Goal: Task Accomplishment & Management: Manage account settings

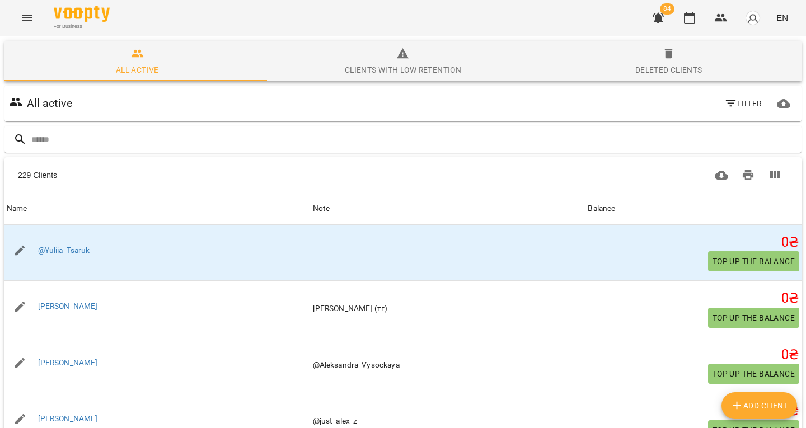
click at [650, 181] on div "Table Toolbar" at bounding box center [585, 175] width 405 height 27
click at [720, 97] on button "Filter" at bounding box center [743, 104] width 46 height 20
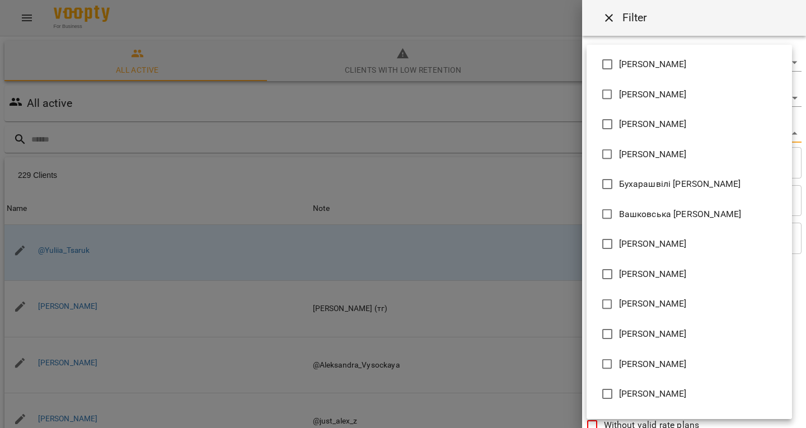
click at [618, 139] on body "For Business 84 EN All active Clients with low retention Deleted clients All ac…" at bounding box center [403, 292] width 806 height 585
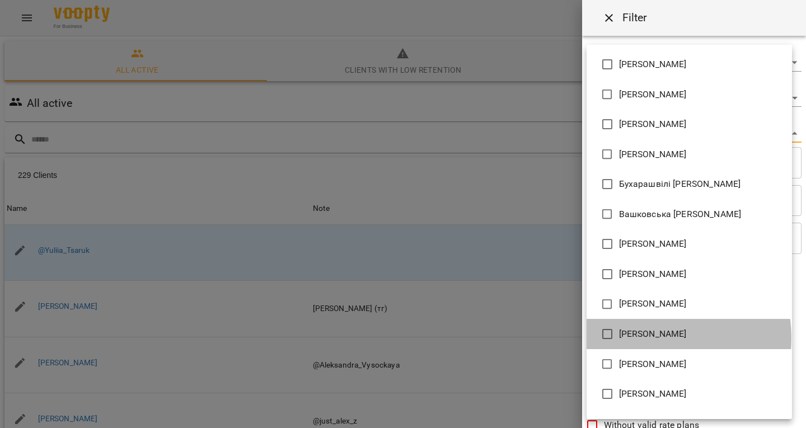
click at [639, 339] on span "[PERSON_NAME]" at bounding box center [653, 334] width 68 height 13
type input "**********"
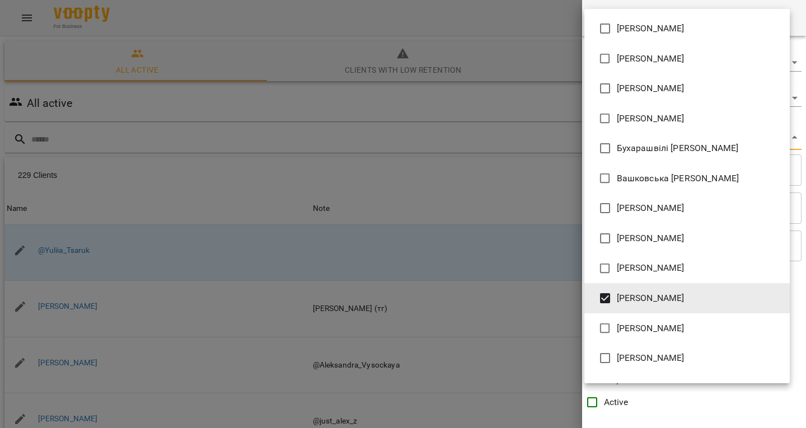
click at [434, 235] on div at bounding box center [403, 214] width 806 height 428
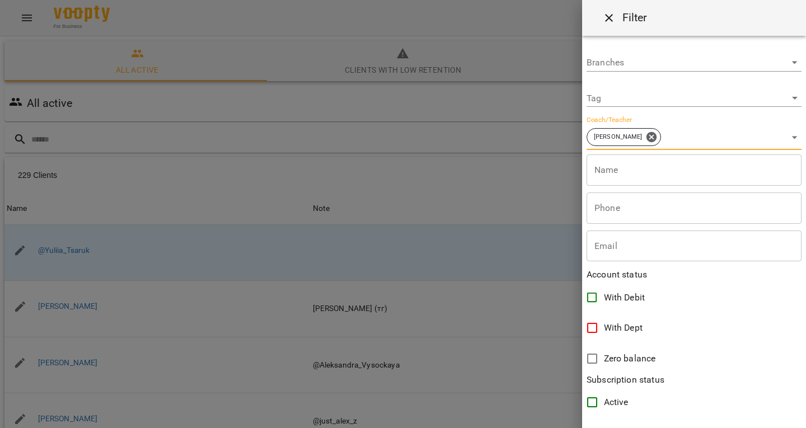
click at [372, 218] on div at bounding box center [403, 214] width 806 height 428
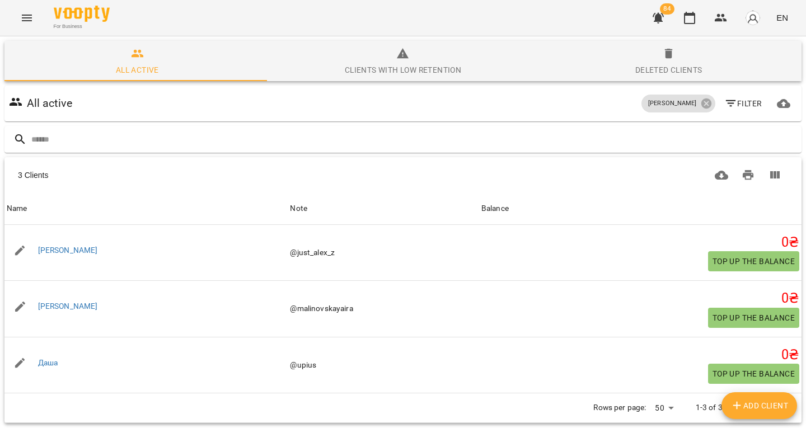
scroll to position [34, 0]
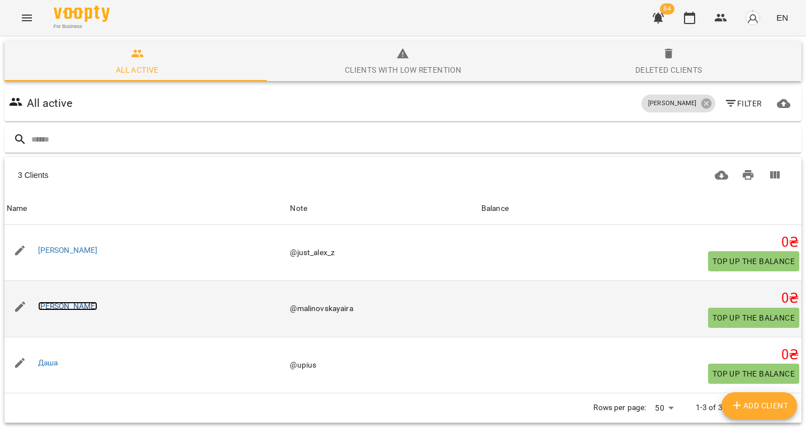
click at [41, 302] on link "[PERSON_NAME]" at bounding box center [68, 306] width 60 height 9
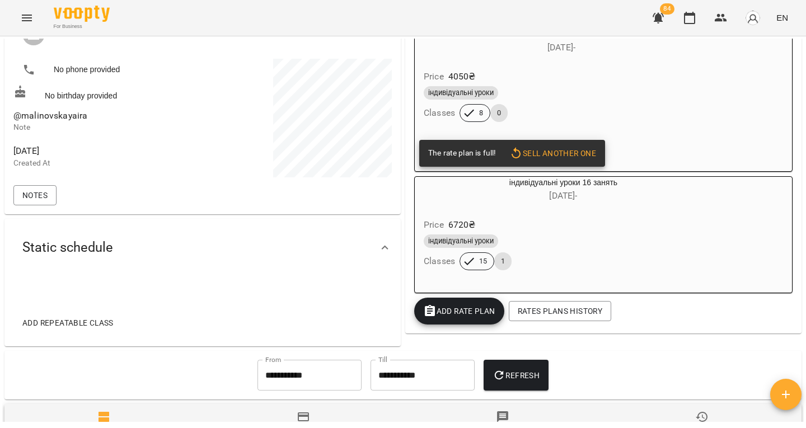
scroll to position [211, 0]
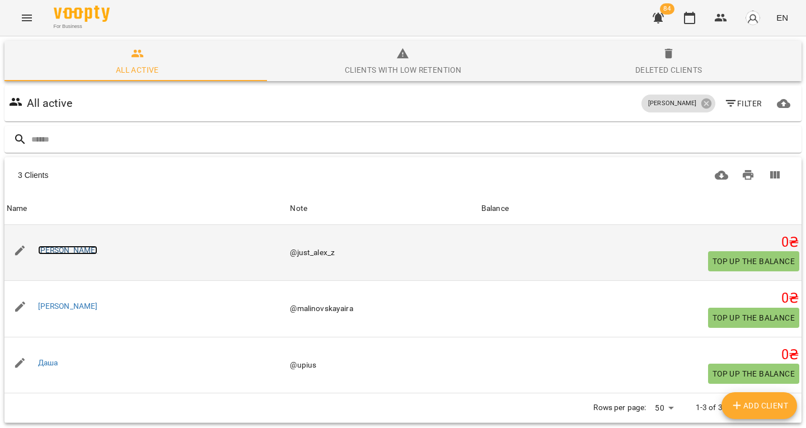
click at [41, 248] on link "[PERSON_NAME]" at bounding box center [68, 250] width 60 height 9
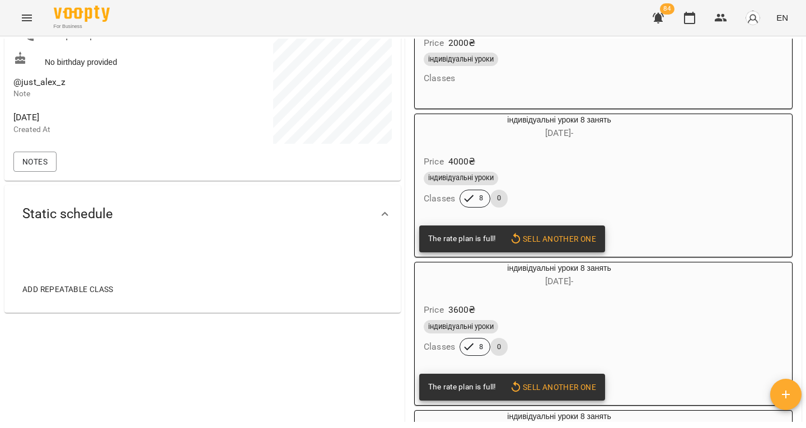
scroll to position [202, 0]
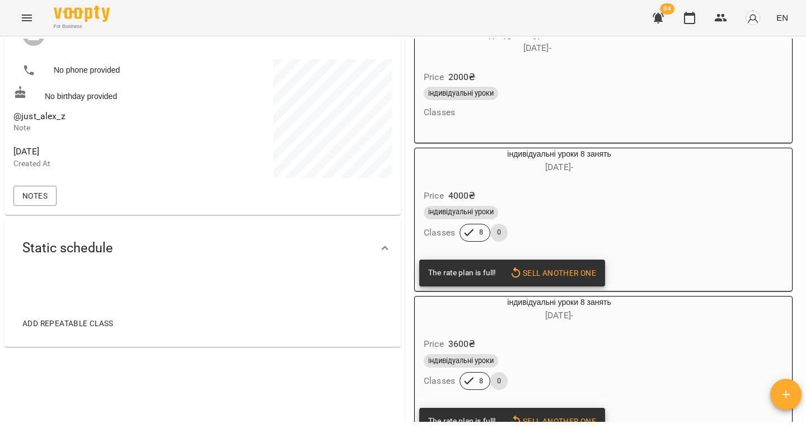
click at [43, 122] on span "@just_alex_z" at bounding box center [39, 116] width 52 height 11
copy span "@just_alex_z"
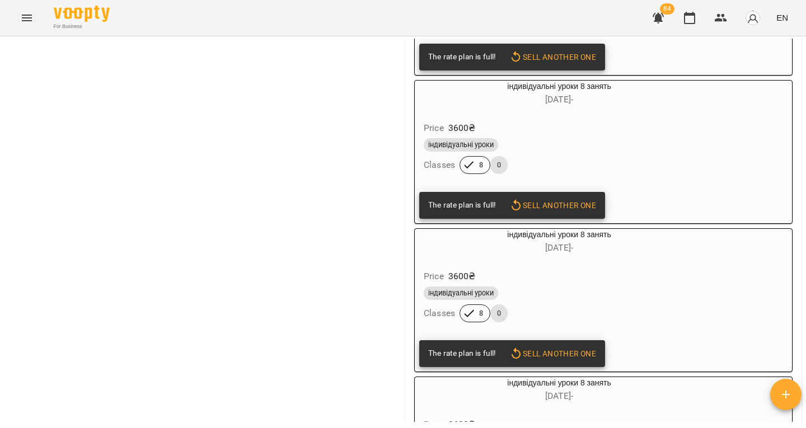
scroll to position [597, 0]
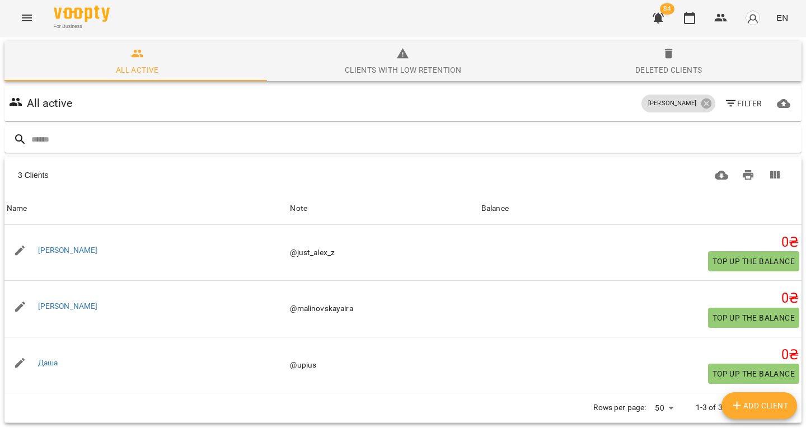
scroll to position [49, 0]
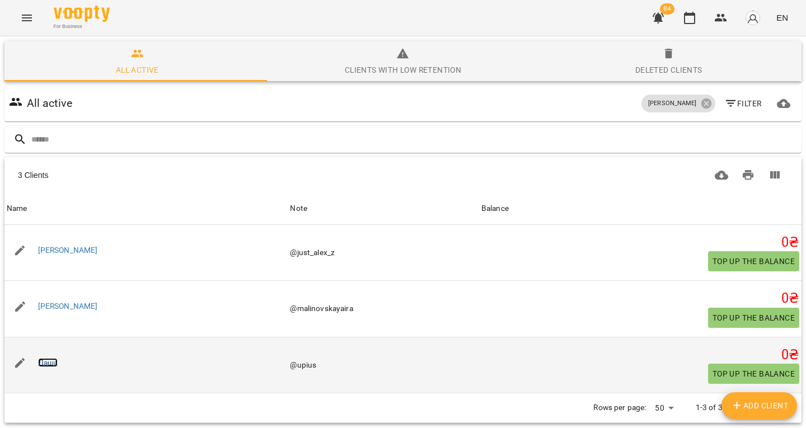
click at [53, 358] on link "Даша" at bounding box center [48, 362] width 20 height 9
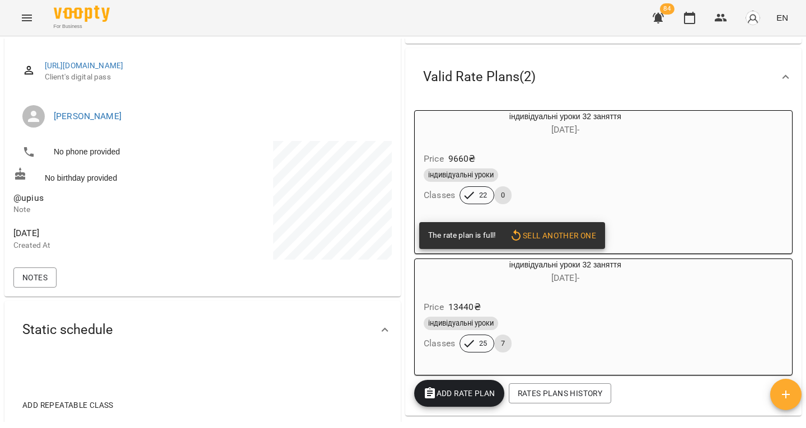
scroll to position [120, 0]
click at [30, 204] on span "@upius" at bounding box center [28, 198] width 30 height 11
copy span "@upius"
